Goal: Task Accomplishment & Management: Use online tool/utility

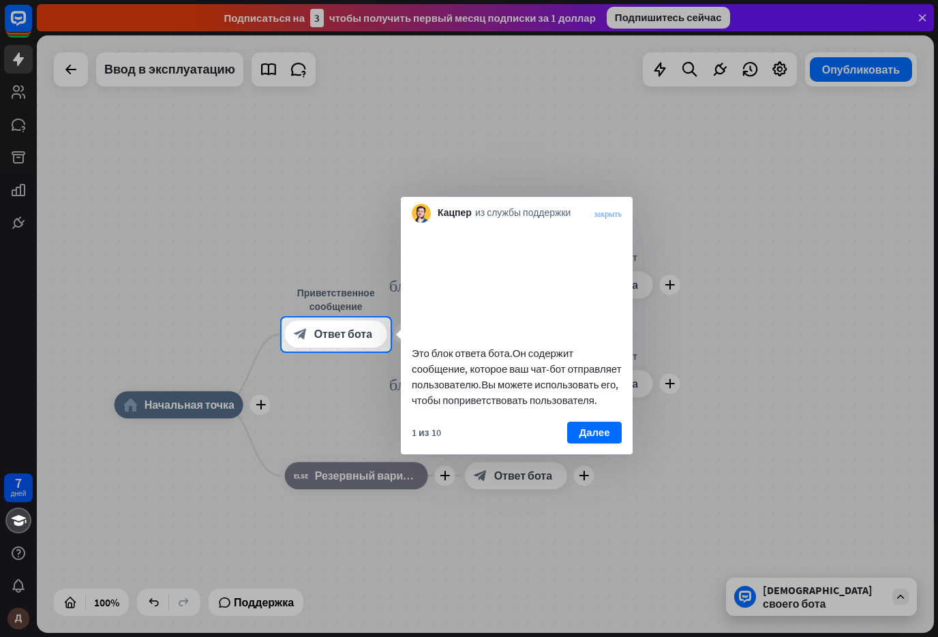
click at [617, 215] on ya-tr-span "закрыть" at bounding box center [608, 213] width 28 height 8
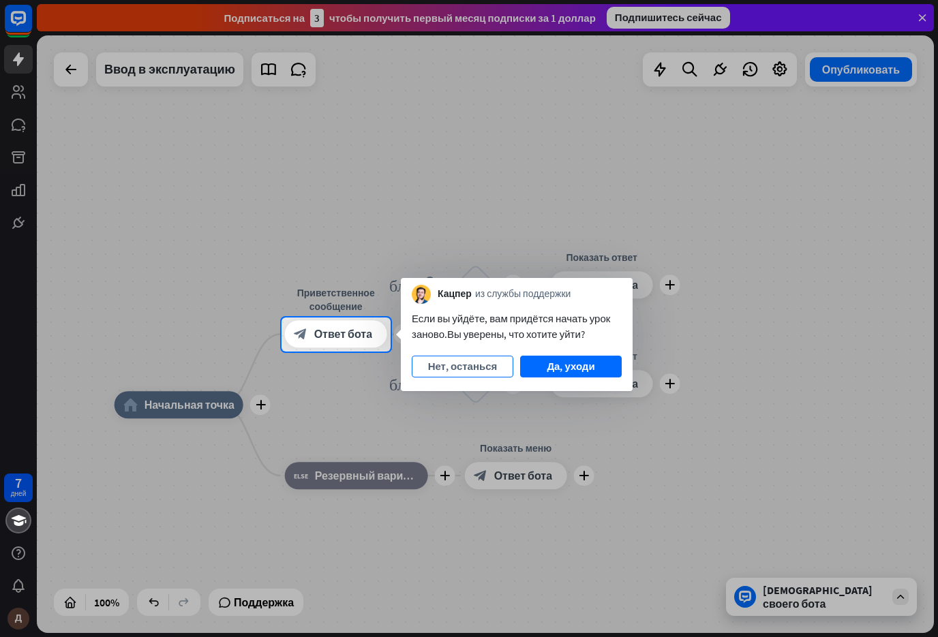
click at [499, 369] on button "Нет, останься" at bounding box center [463, 367] width 102 height 22
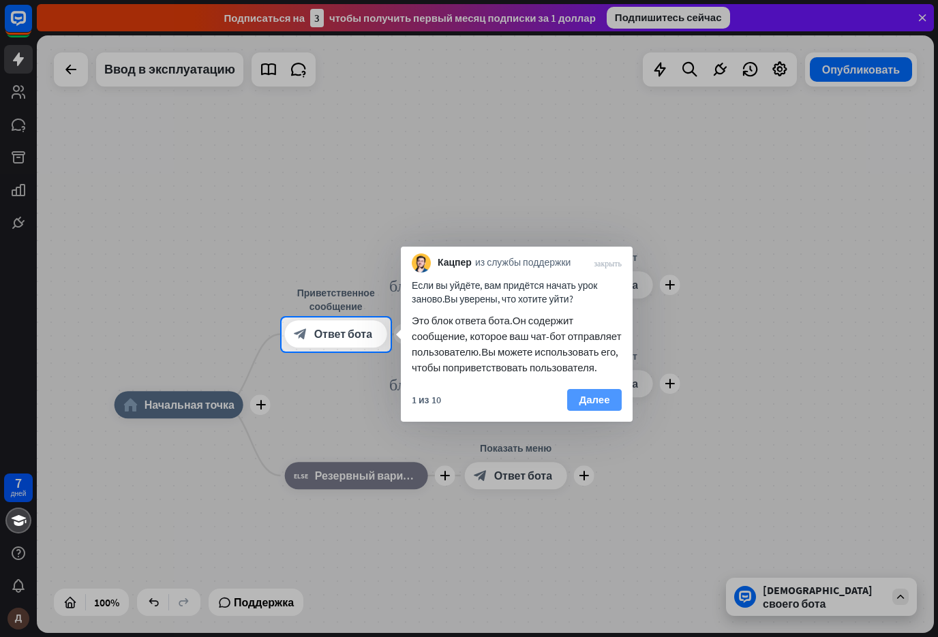
click at [602, 399] on ya-tr-span "Далее" at bounding box center [594, 399] width 31 height 19
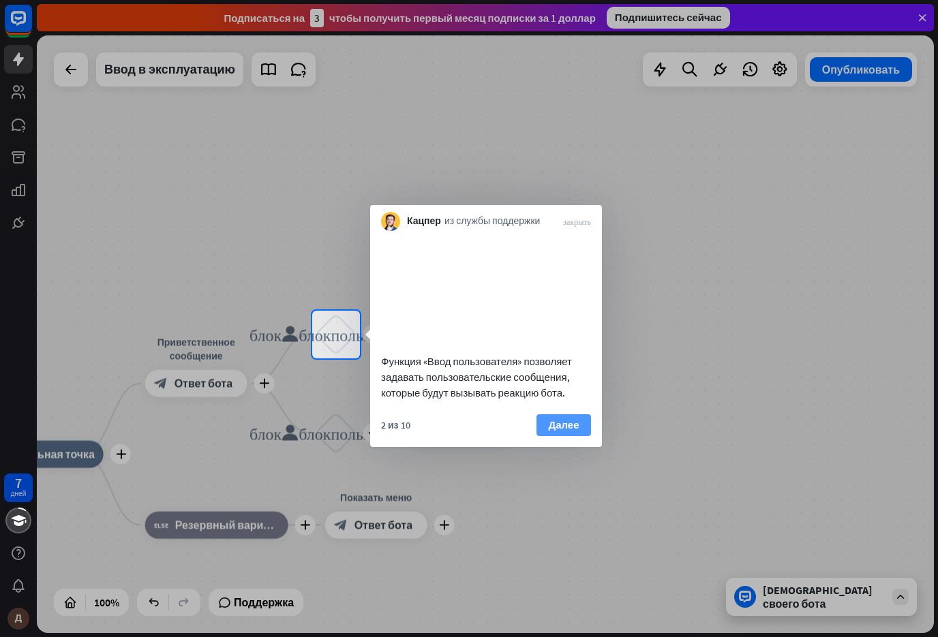
click at [572, 433] on button "Далее" at bounding box center [563, 425] width 55 height 22
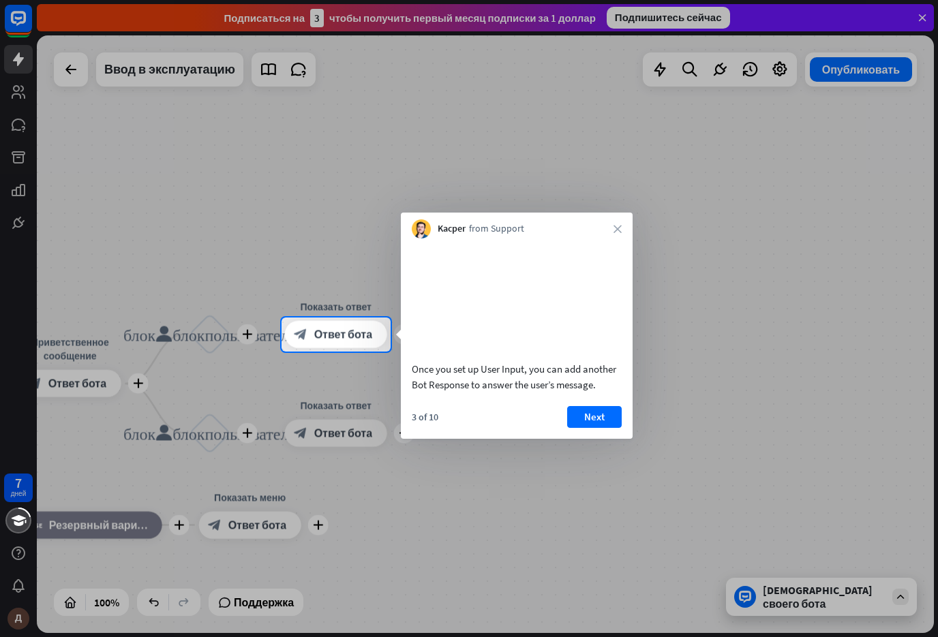
click at [572, 428] on button "Next" at bounding box center [594, 417] width 55 height 22
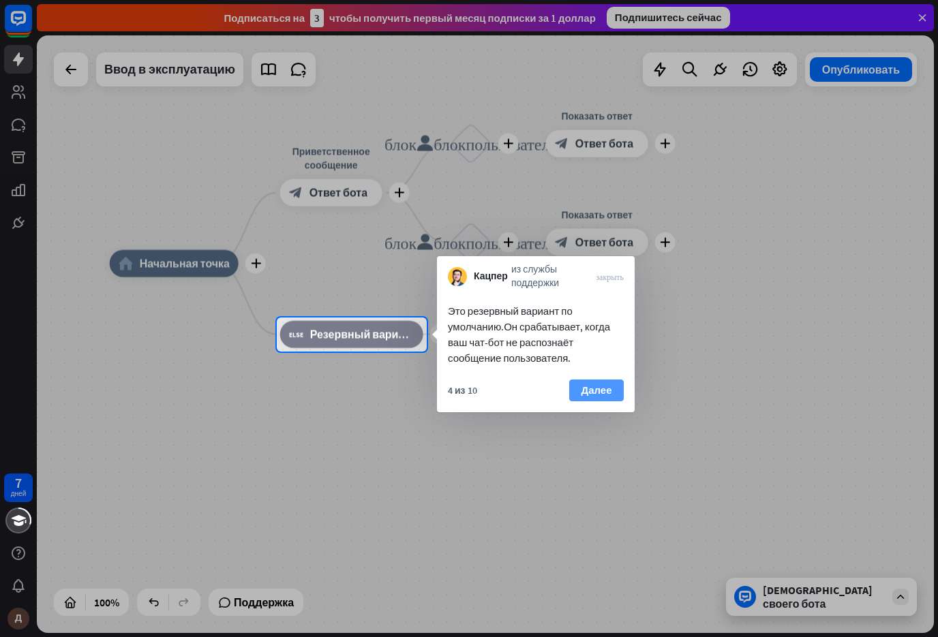
click at [616, 389] on button "Далее" at bounding box center [596, 391] width 55 height 22
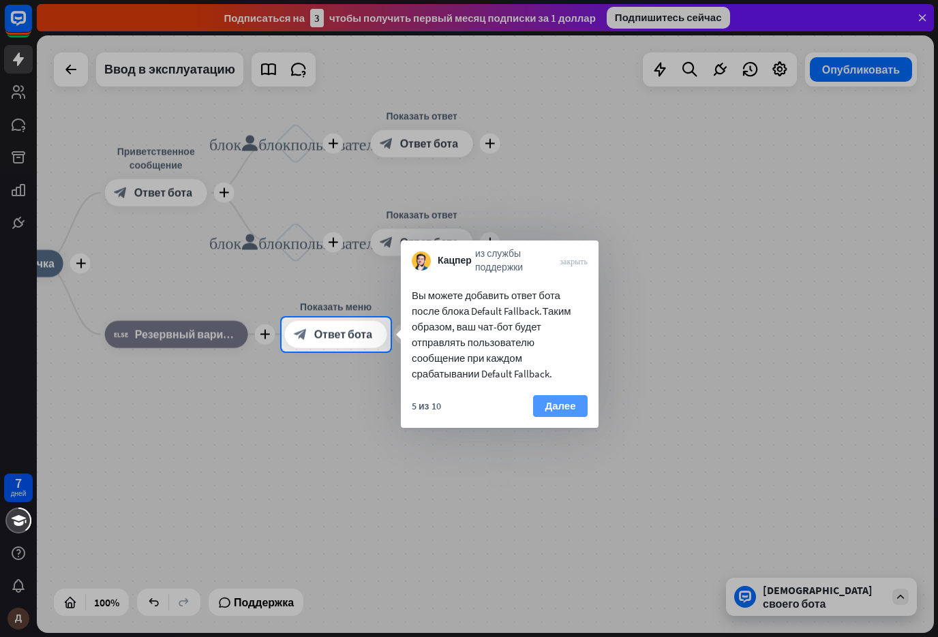
click at [575, 405] on ya-tr-span "Далее" at bounding box center [559, 406] width 31 height 19
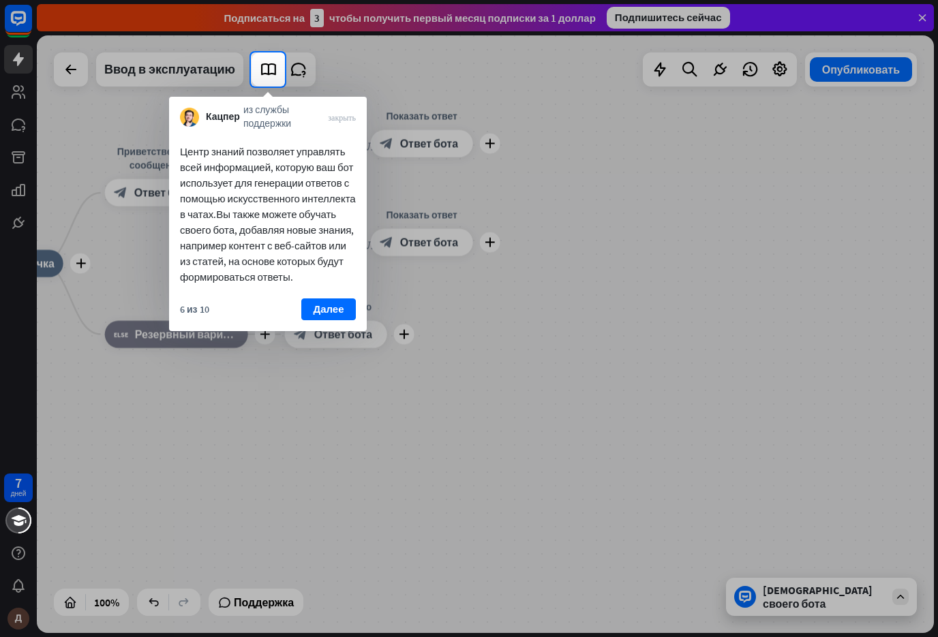
click at [339, 293] on div "Центр знаний позволяет управлять всей информацией, которую ваш бот использует д…" at bounding box center [268, 230] width 198 height 201
click at [336, 301] on ya-tr-span "Далее" at bounding box center [328, 309] width 31 height 19
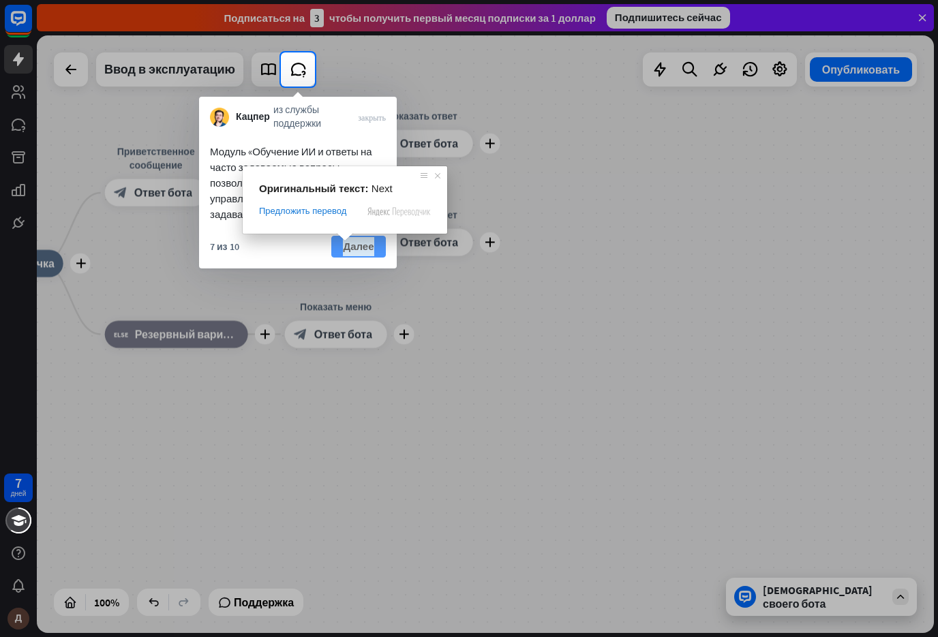
click at [363, 247] on ya-tr-span "Далее" at bounding box center [358, 246] width 31 height 19
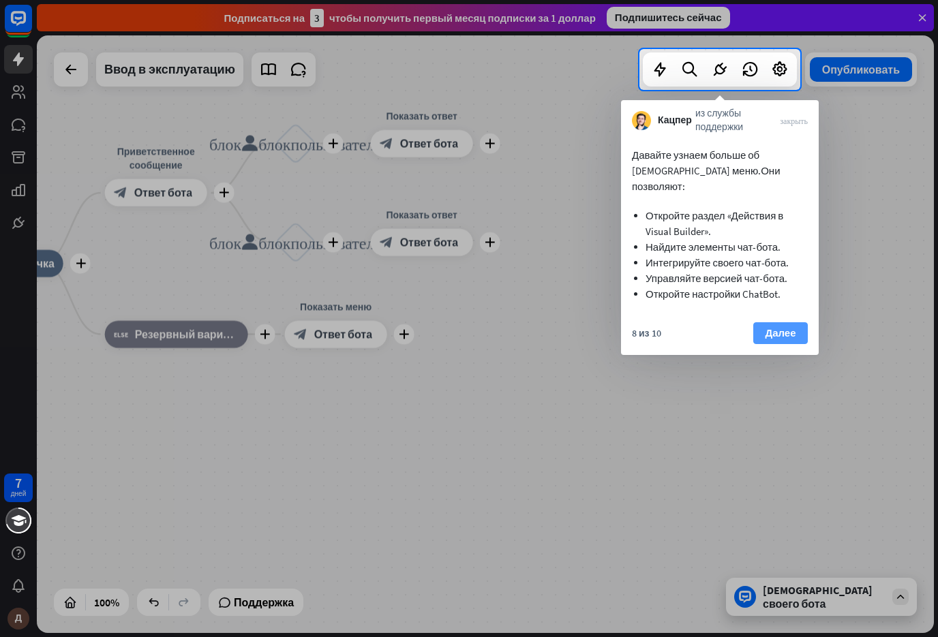
click at [774, 324] on ya-tr-span "Далее" at bounding box center [780, 333] width 31 height 19
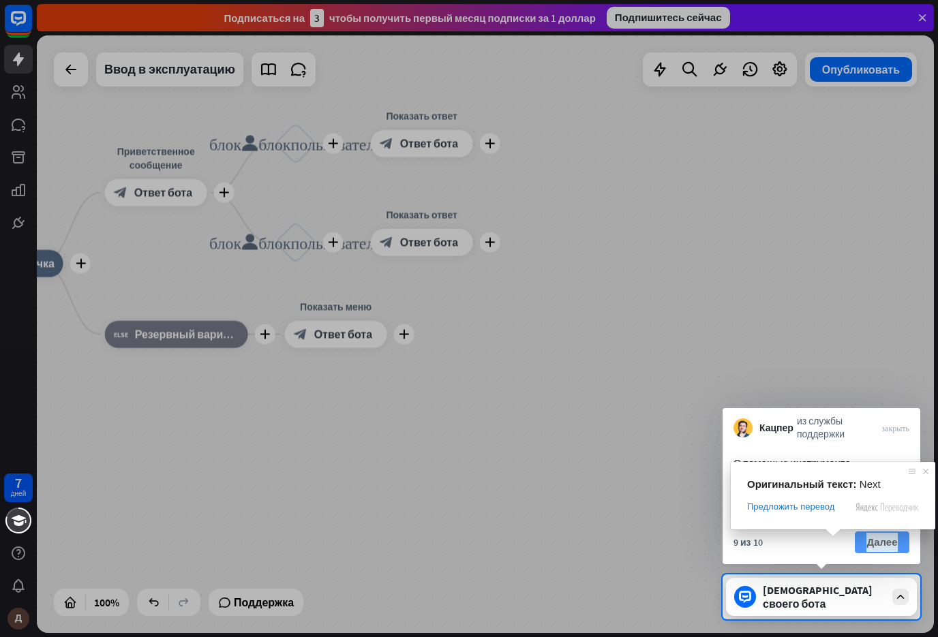
click at [877, 542] on ya-tr-span "Далее" at bounding box center [881, 542] width 31 height 19
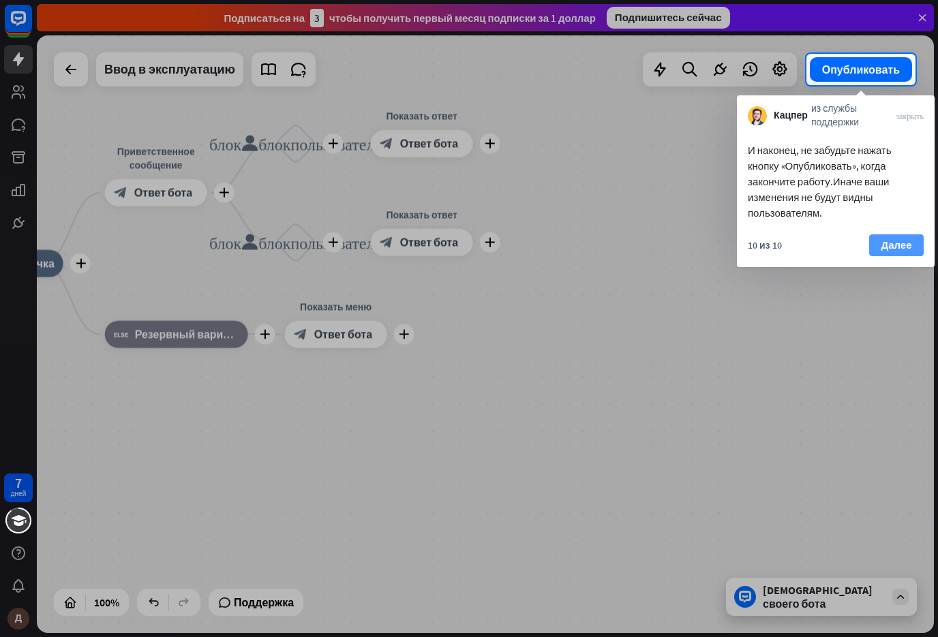
click at [908, 239] on ya-tr-span "Далее" at bounding box center [895, 245] width 31 height 19
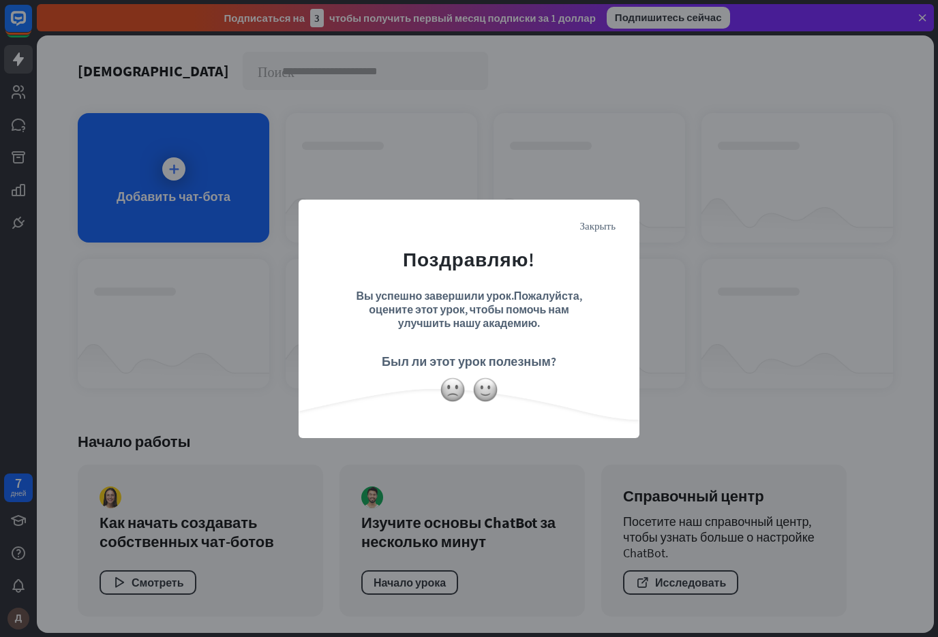
click at [730, 351] on div "Закрыть Поздравляю! Вы успешно завершили урок. Пожалуйста, оцените этот урок, ч…" at bounding box center [469, 318] width 938 height 637
drag, startPoint x: 537, startPoint y: 119, endPoint x: 530, endPoint y: 107, distance: 14.0
click at [530, 107] on div "Закрыть Поздравляю! Вы успешно завершили урок. Пожалуйста, оцените этот урок, ч…" at bounding box center [469, 318] width 938 height 637
click at [605, 202] on div "Закрыть Поздравляю! Вы успешно завершили урок. Пожалуйста, оцените этот урок, ч…" at bounding box center [468, 319] width 341 height 239
click at [601, 226] on ya-tr-span "Закрыть" at bounding box center [597, 225] width 35 height 10
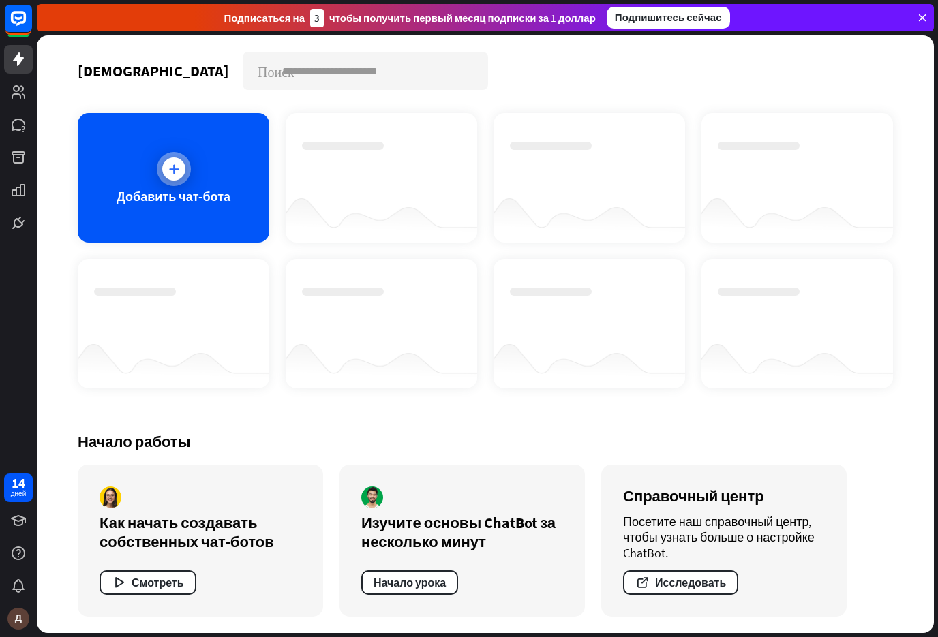
click at [194, 164] on div "Добавить чат-бота" at bounding box center [173, 177] width 191 height 129
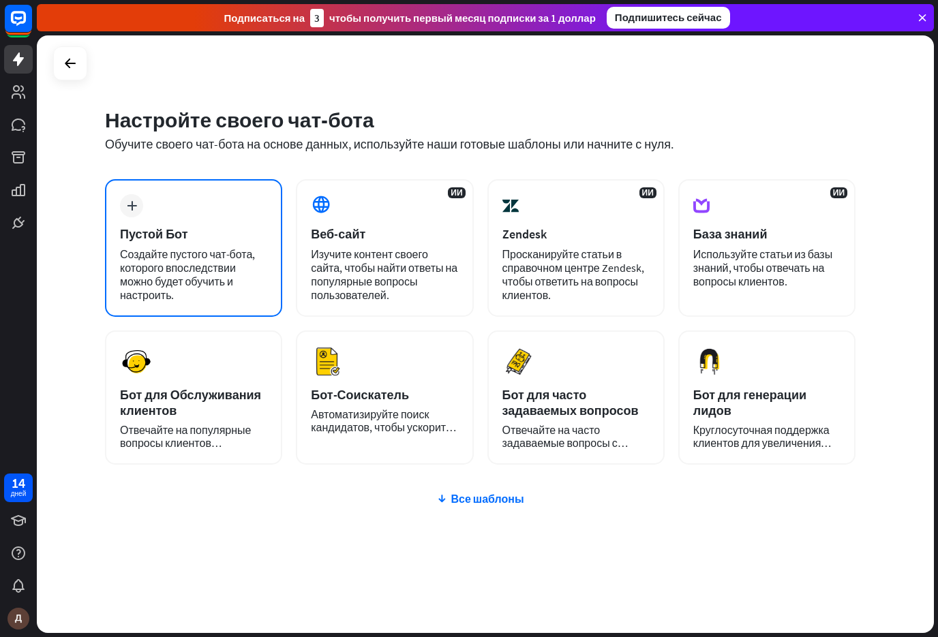
click at [204, 229] on div "Пустой Бот" at bounding box center [193, 234] width 147 height 16
